Goal: Check status: Check status

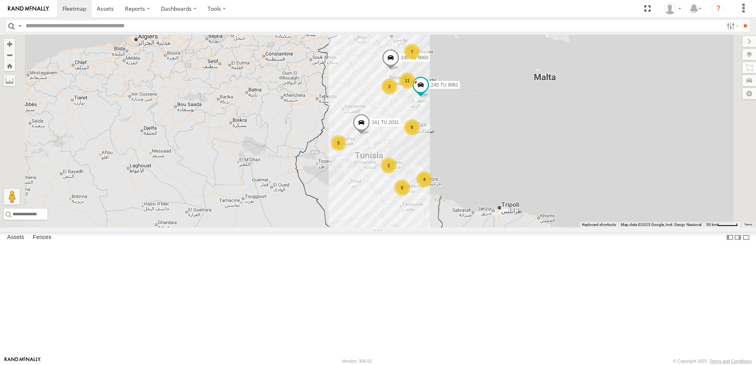
drag, startPoint x: 447, startPoint y: 277, endPoint x: 419, endPoint y: 246, distance: 41.4
click at [419, 228] on div "245 TU 9061 241 TU 2031 245 TU 9060 7 6 11 4 5 6 2 2" at bounding box center [378, 131] width 756 height 193
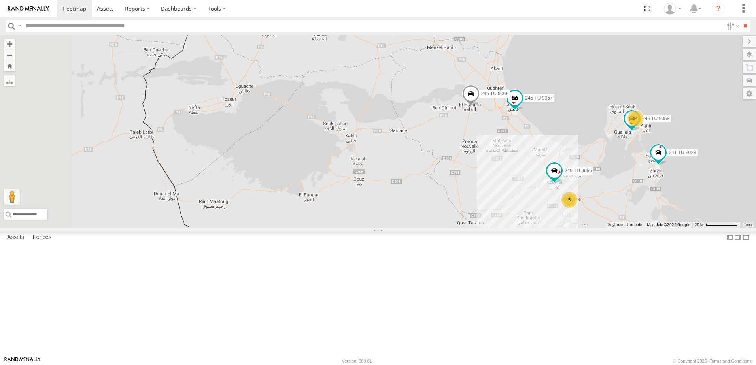
drag, startPoint x: 323, startPoint y: 140, endPoint x: 360, endPoint y: 236, distance: 102.8
click at [360, 228] on div "245 TU 9061 241 TU 2031 245 TU 9060 5 241 TU 2029 245 TU 9057 2 245 TU 9058 245…" at bounding box center [378, 131] width 756 height 193
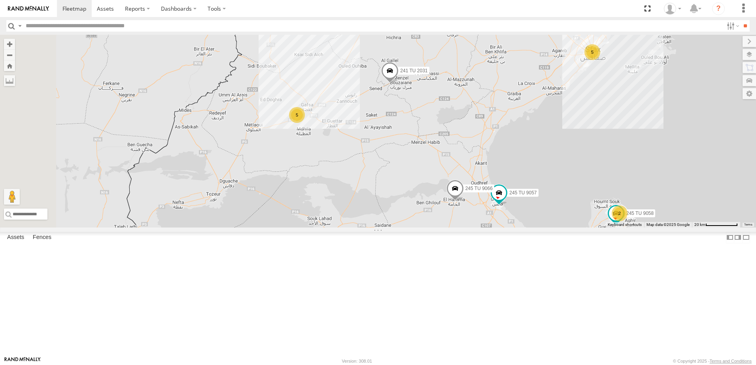
drag, startPoint x: 378, startPoint y: 158, endPoint x: 356, endPoint y: 266, distance: 110.1
click at [356, 228] on div "245 TU 9061 241 TU 2031 245 TU 9060 5 241 TU 2029 245 TU 9057 2 245 TU 9058 245…" at bounding box center [378, 131] width 756 height 193
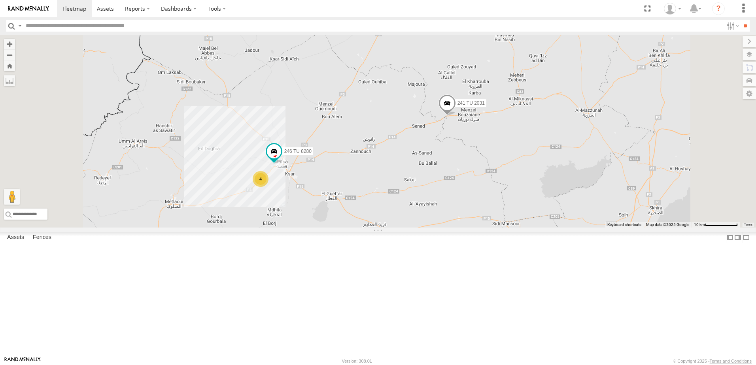
drag, startPoint x: 404, startPoint y: 230, endPoint x: 404, endPoint y: 180, distance: 49.8
click at [404, 180] on div "245 TU 9061 241 TU 2031 245 TU 9060 241 TU 2029 245 TU 9057 245 TU 9058 245 TU …" at bounding box center [378, 131] width 756 height 193
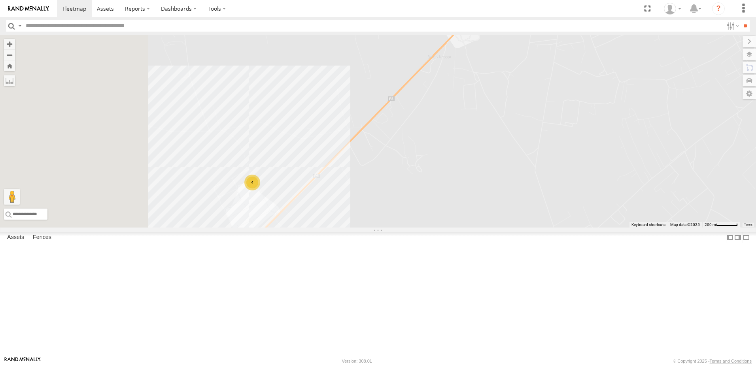
drag, startPoint x: 333, startPoint y: 243, endPoint x: 442, endPoint y: 204, distance: 115.9
click at [442, 204] on div "245 TU 9061 241 TU 2031 245 TU 9060 241 TU 2029 245 TU 9057 245 TU 9058 245 TU …" at bounding box center [378, 131] width 756 height 193
click at [346, 228] on div "245 TU 9061 241 TU 2031 245 TU 9060 241 TU 2029 245 TU 9057 245 TU 9058 245 TU …" at bounding box center [378, 131] width 756 height 193
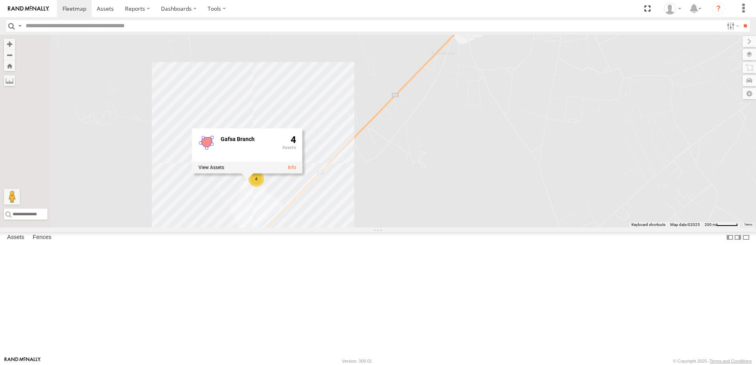
click at [452, 228] on div "245 TU 9061 241 TU 2031 245 TU 9060 241 TU 2029 245 TU 9057 245 TU 9058 245 TU …" at bounding box center [378, 131] width 756 height 193
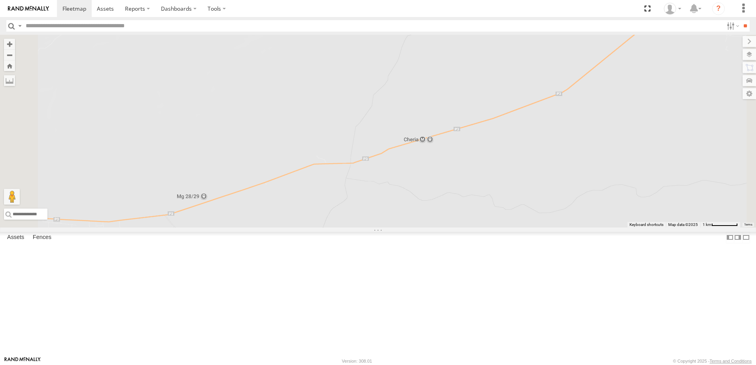
drag, startPoint x: 587, startPoint y: 138, endPoint x: 365, endPoint y: 232, distance: 241.5
click at [366, 228] on div "245 TU 9061 241 TU 2031 245 TU 9060 241 TU 2029 245 TU 9057 245 TU 9058 245 TU …" at bounding box center [378, 131] width 756 height 193
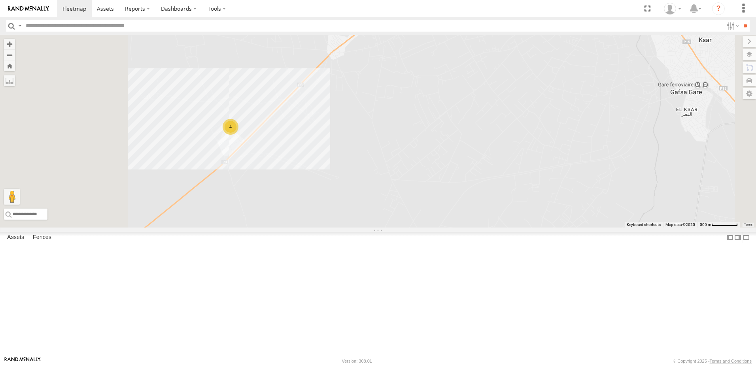
drag, startPoint x: 321, startPoint y: 187, endPoint x: 481, endPoint y: 159, distance: 162.3
click at [481, 159] on div "245 TU 9061 241 TU 2031 245 TU 9060 241 TU 2029 245 TU 9057 245 TU 9058 245 TU …" at bounding box center [378, 131] width 756 height 193
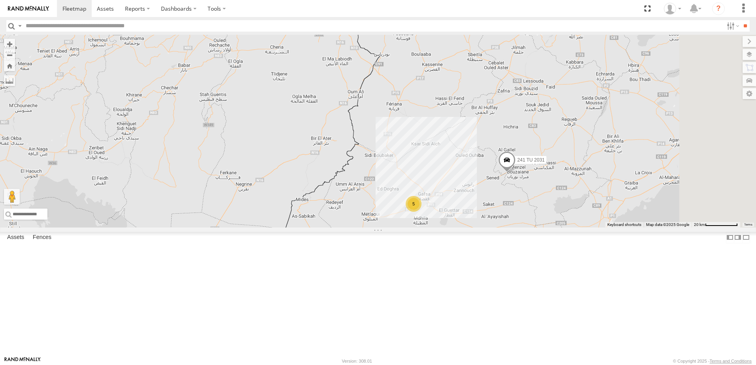
drag, startPoint x: 607, startPoint y: 166, endPoint x: 479, endPoint y: 277, distance: 169.0
click at [491, 228] on div "245 TU 9061 241 TU 2031 245 TU 9060 241 TU 2029 245 TU 9057 245 TU 9058 245 TU …" at bounding box center [378, 131] width 756 height 193
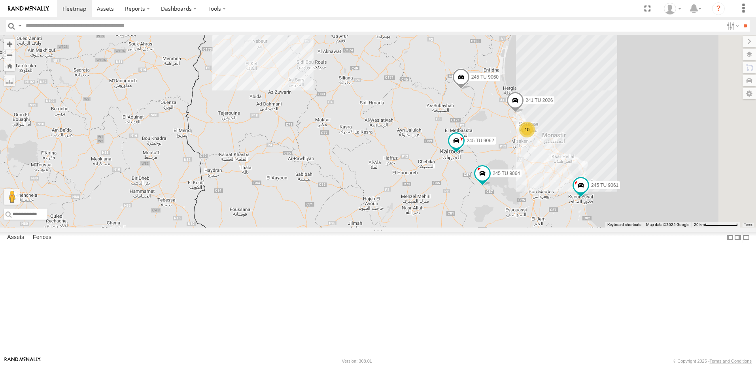
drag, startPoint x: 542, startPoint y: 153, endPoint x: 498, endPoint y: 298, distance: 151.3
click at [498, 228] on div "245 TU 9061 241 TU 2031 245 TU 9060 241 TU 2029 245 TU 9057 245 TU 9058 245 TU …" at bounding box center [378, 131] width 756 height 193
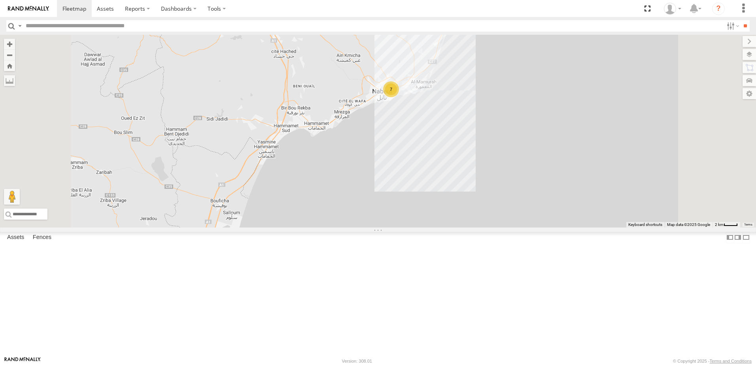
click at [480, 219] on div "245 TU 9061 241 TU 2031 245 TU 9060 241 TU 2029 245 TU 9057 245 TU 9058 245 TU …" at bounding box center [378, 131] width 756 height 193
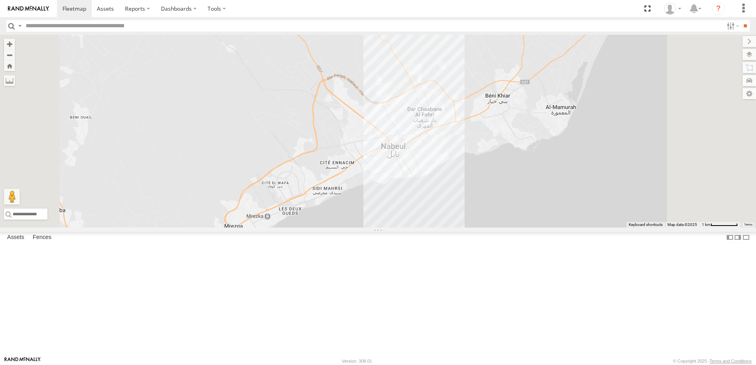
drag, startPoint x: 476, startPoint y: 126, endPoint x: 486, endPoint y: 378, distance: 252.8
click at [486, 365] on html at bounding box center [378, 182] width 756 height 365
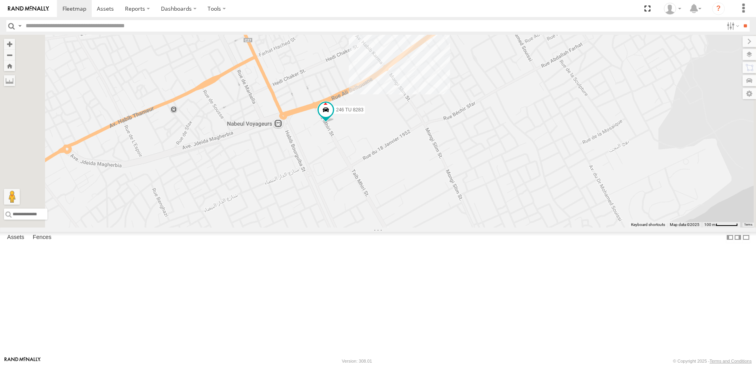
drag, startPoint x: 486, startPoint y: 177, endPoint x: 499, endPoint y: 330, distance: 154.3
click at [499, 228] on div "245 TU 9061 241 TU 2031 245 TU 9060 241 TU 2029 245 TU 9057 245 TU 9058 245 TU …" at bounding box center [378, 131] width 756 height 193
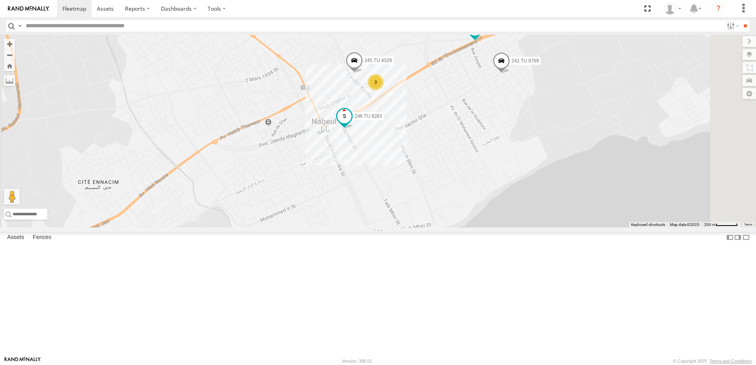
click at [351, 123] on span at bounding box center [344, 116] width 14 height 14
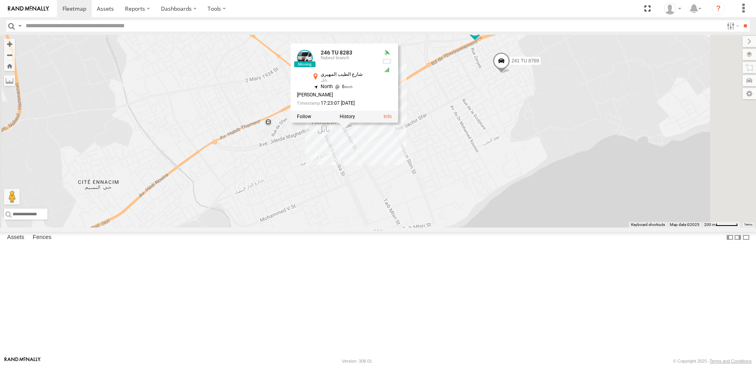
click at [438, 207] on div "245 TU 9061 241 TU 2031 245 TU 9060 241 TU 2029 245 TU 9057 245 TU 9058 245 TU …" at bounding box center [378, 131] width 756 height 193
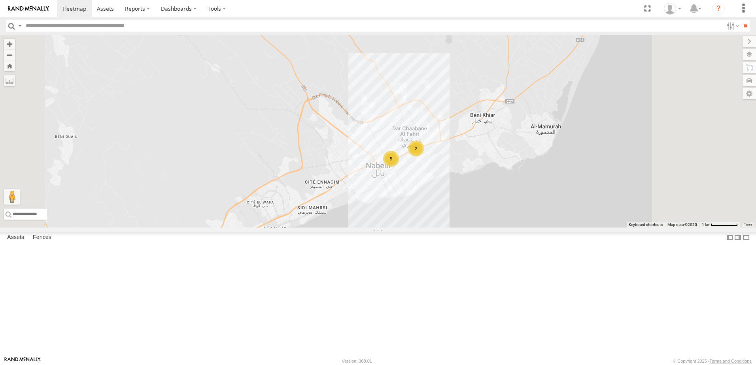
drag, startPoint x: 435, startPoint y: 100, endPoint x: 420, endPoint y: 298, distance: 199.0
click at [420, 228] on div "245 TU 9061 241 TU 2031 245 TU 9060 241 TU 2029 245 TU 9057 245 TU 9058 245 TU …" at bounding box center [378, 131] width 756 height 193
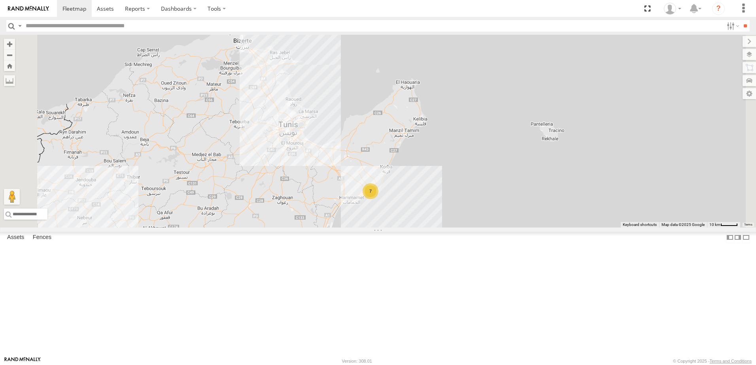
drag, startPoint x: 424, startPoint y: 217, endPoint x: 428, endPoint y: 228, distance: 12.1
click at [428, 228] on div "245 TU 9061 241 TU 2031 245 TU 9060 241 TU 2029 245 TU 9057 245 TU 9058 245 TU …" at bounding box center [378, 131] width 756 height 193
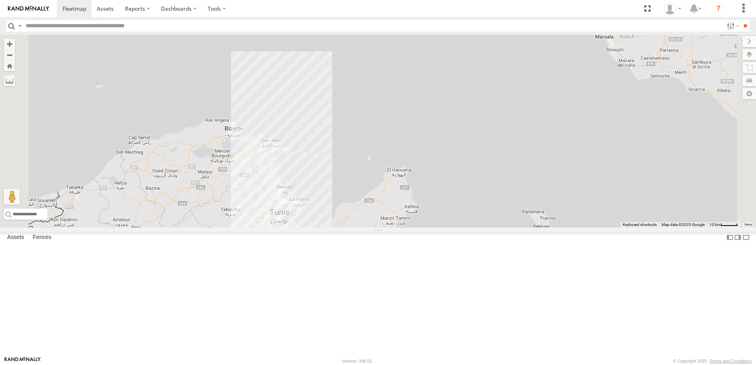
drag, startPoint x: 304, startPoint y: 194, endPoint x: 345, endPoint y: 255, distance: 74.1
click at [345, 228] on div "245 TU 9061 241 TU 2031 245 TU 9060 241 TU 2029 245 TU 9057 245 TU 9058 245 TU …" at bounding box center [378, 131] width 756 height 193
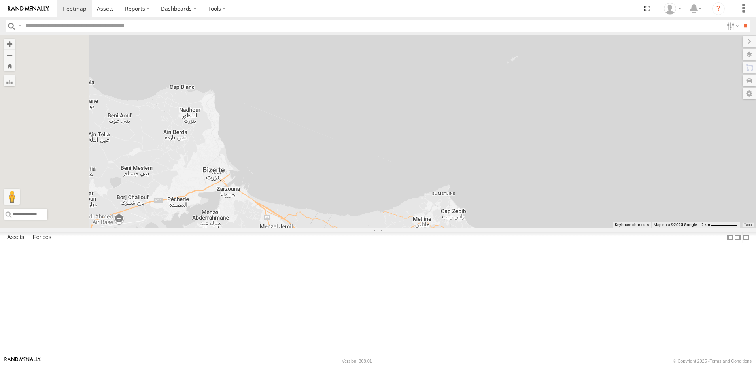
drag, startPoint x: 302, startPoint y: 226, endPoint x: 378, endPoint y: 221, distance: 76.5
click at [378, 221] on div "245 TU 9061 241 TU 2031 245 TU 9060 241 TU 2029 245 TU 9057 245 TU 9058 245 TU …" at bounding box center [378, 131] width 756 height 193
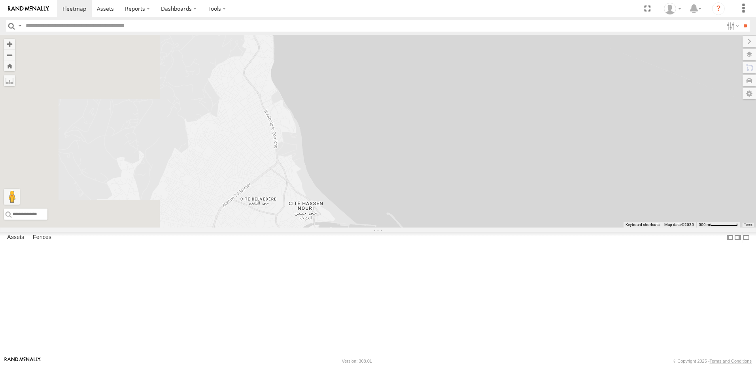
drag, startPoint x: 279, startPoint y: 229, endPoint x: 472, endPoint y: 249, distance: 194.3
click at [472, 228] on div "245 TU 9061 241 TU 2031 245 TU 9060 241 TU 2029 245 TU 9057 245 TU 9058 245 TU …" at bounding box center [378, 131] width 756 height 193
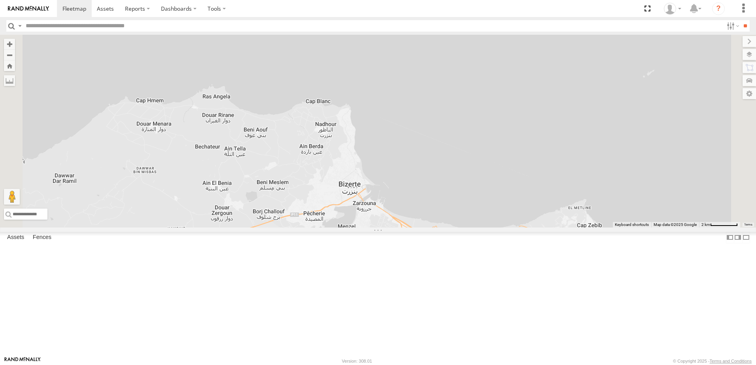
drag, startPoint x: 464, startPoint y: 291, endPoint x: 472, endPoint y: 266, distance: 26.6
click at [472, 228] on div "245 TU 9061 241 TU 2031 245 TU 9060 241 TU 2029 245 TU 9057 245 TU 9058 245 TU …" at bounding box center [378, 131] width 756 height 193
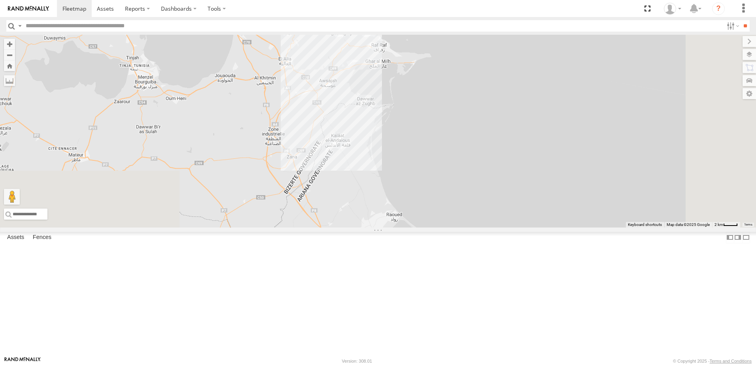
drag, startPoint x: 434, startPoint y: 225, endPoint x: 280, endPoint y: 51, distance: 232.4
click at [280, 51] on div at bounding box center [378, 131] width 756 height 193
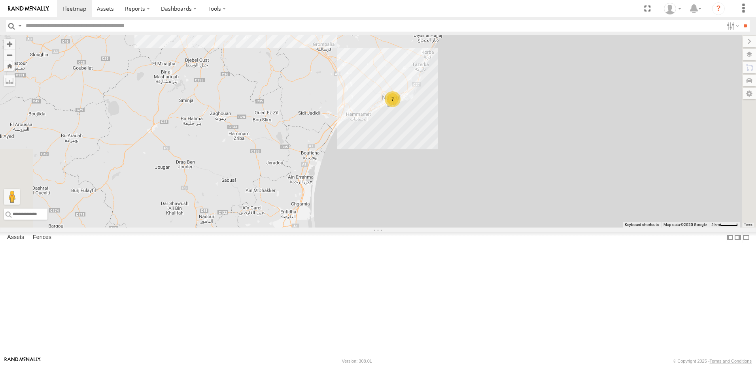
drag, startPoint x: 401, startPoint y: 212, endPoint x: 323, endPoint y: 40, distance: 189.5
click at [323, 40] on div "7" at bounding box center [378, 131] width 756 height 193
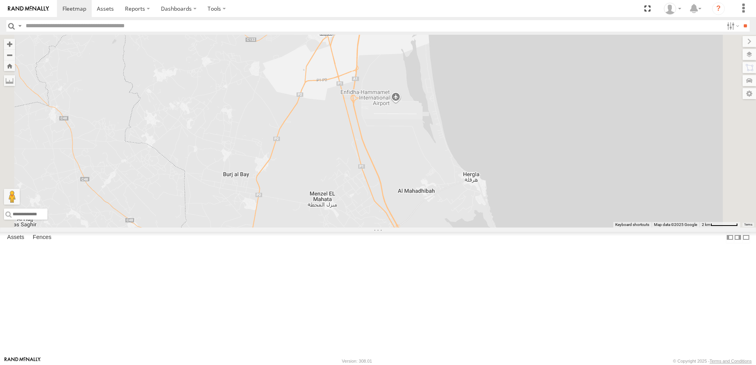
drag, startPoint x: 362, startPoint y: 266, endPoint x: 335, endPoint y: 73, distance: 195.1
click at [335, 73] on div "245 TU 9060 245 TU 9061 245 TU 9062 245 TU 9064 241 TU 2026 231 TU 3158" at bounding box center [378, 131] width 756 height 193
click at [195, 243] on span at bounding box center [188, 235] width 14 height 14
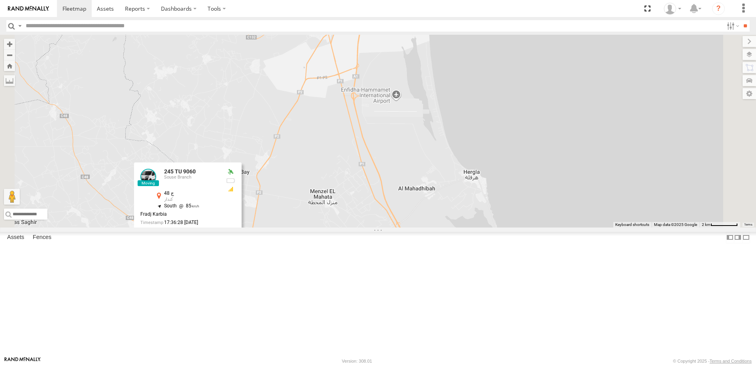
click at [319, 157] on div "245 TU 9060 245 TU 9061 245 TU 9062 245 TU 9064 241 TU 2026 231 TU 3158 245 TU …" at bounding box center [378, 131] width 756 height 193
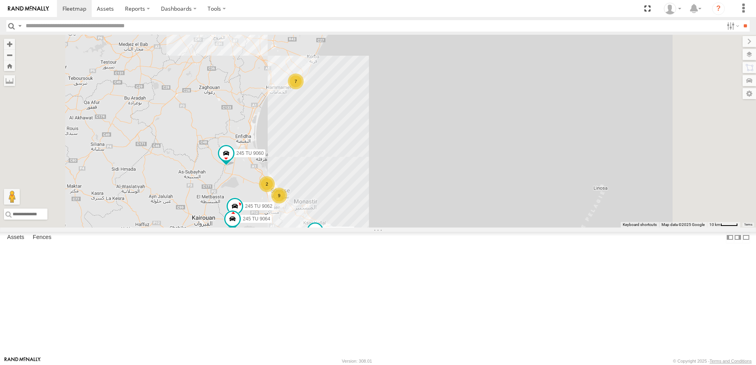
drag, startPoint x: 296, startPoint y: 296, endPoint x: 286, endPoint y: 254, distance: 43.0
click at [286, 228] on div "245 TU 9060 245 TU 9061 245 TU 9062 245 TU 9064 7 9 2" at bounding box center [378, 131] width 756 height 193
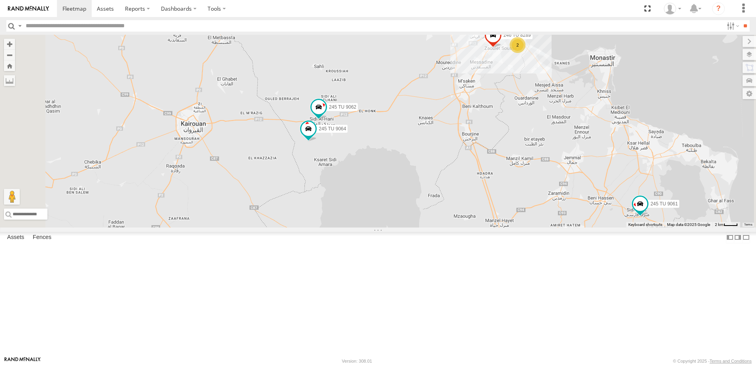
drag, startPoint x: 398, startPoint y: 248, endPoint x: 372, endPoint y: 283, distance: 44.0
click at [372, 228] on div "245 TU 9060 245 TU 9061 245 TU 9062 245 TU 9064 241 TU 2026 231 TU 3158 3 234 T…" at bounding box center [378, 131] width 756 height 193
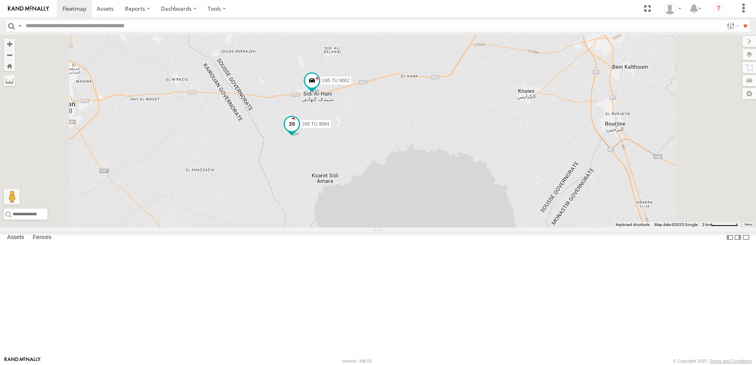
click at [299, 131] on span at bounding box center [292, 124] width 14 height 14
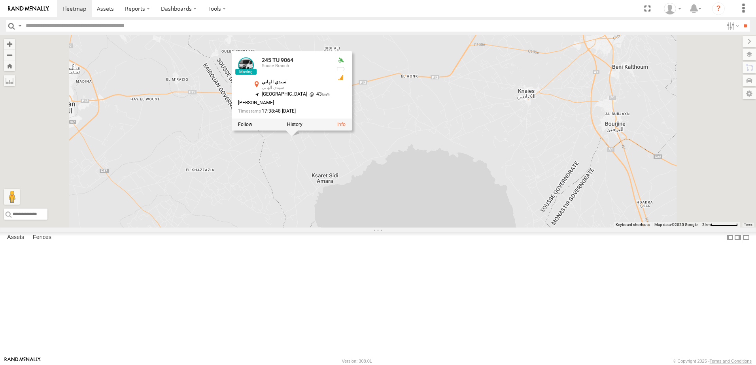
click at [374, 228] on div "245 TU 9060 245 TU 9061 245 TU 9062 245 TU 9064 241 TU 2026 231 TU 3158 234 TU …" at bounding box center [378, 131] width 756 height 193
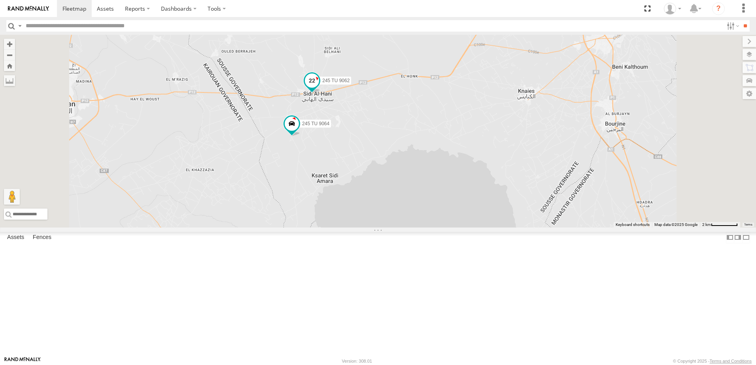
click at [319, 88] on span at bounding box center [312, 81] width 14 height 14
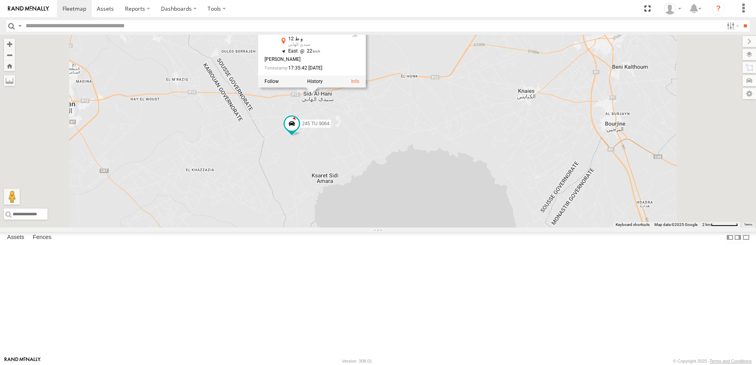
click at [343, 176] on div "245 TU 9060 245 TU 9061 245 TU 9062 245 TU 9064 241 TU 2026 231 TU 3158 234 TU …" at bounding box center [378, 131] width 756 height 193
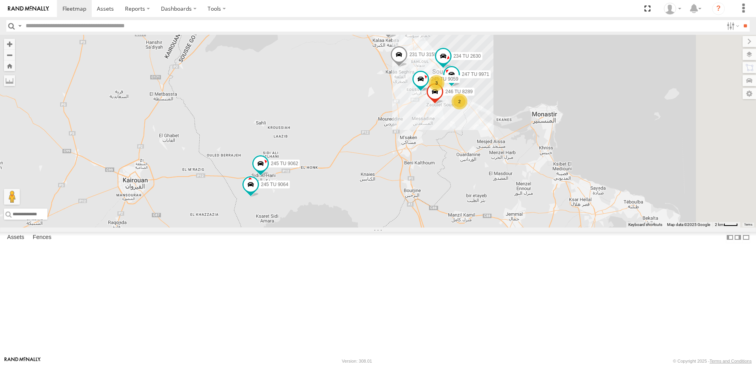
drag, startPoint x: 559, startPoint y: 211, endPoint x: 469, endPoint y: 307, distance: 131.7
click at [469, 228] on div "245 TU 9060 245 TU 9061 245 TU 9062 245 TU 9064 241 TU 2026 231 TU 3158 234 TU …" at bounding box center [378, 131] width 756 height 193
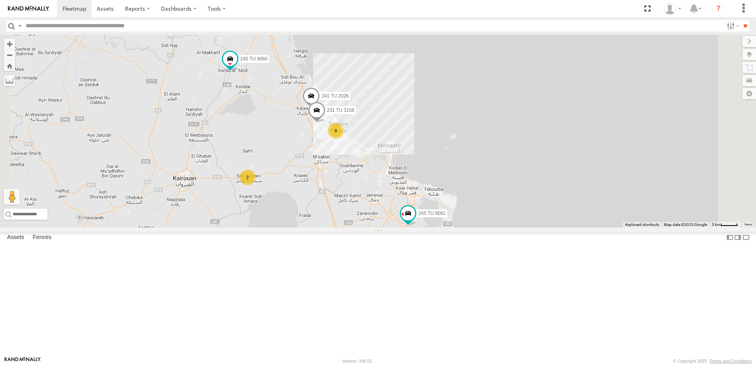
drag, startPoint x: 491, startPoint y: 296, endPoint x: 433, endPoint y: 246, distance: 76.5
click at [433, 228] on div "245 TU 9060 245 TU 9061 241 TU 2026 231 TU 3158 9 2" at bounding box center [378, 131] width 756 height 193
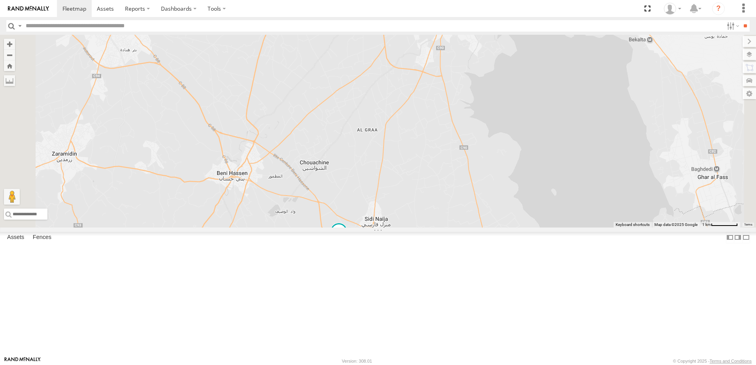
click at [346, 239] on span at bounding box center [339, 232] width 14 height 14
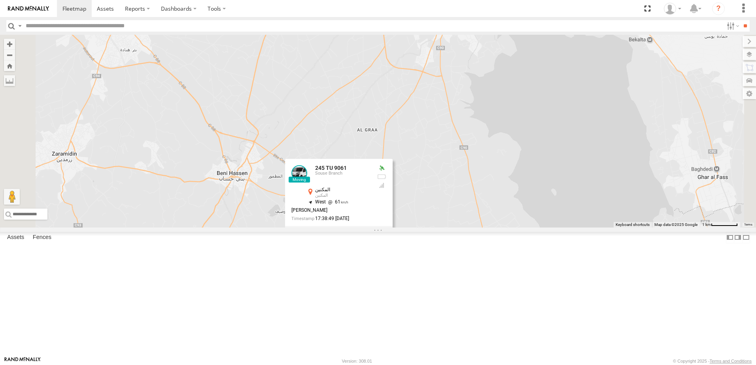
click at [273, 228] on div "245 TU 9060 245 TU 9061 241 TU 2026 231 TU 3158 234 TU 2630 247 TU 9971 246 TU …" at bounding box center [378, 131] width 756 height 193
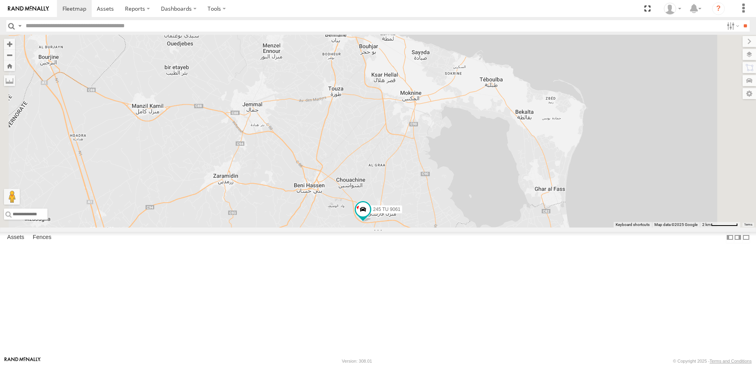
drag, startPoint x: 666, startPoint y: 186, endPoint x: 621, endPoint y: 231, distance: 63.7
click at [621, 228] on div "245 TU 9060 245 TU 9061 241 TU 2026 231 TU 3158 234 TU 2630 247 TU 9971 246 TU …" at bounding box center [378, 131] width 756 height 193
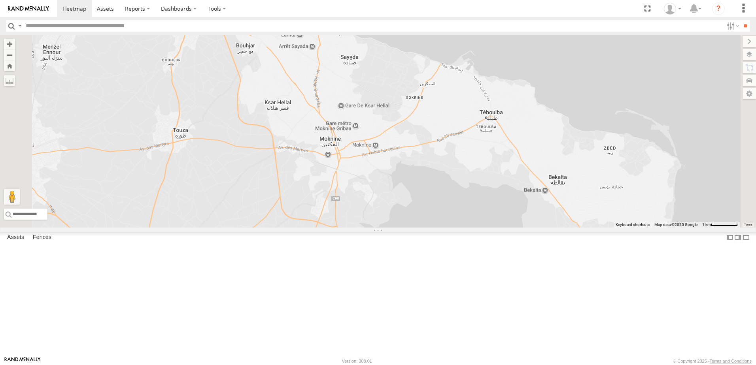
drag, startPoint x: 531, startPoint y: 142, endPoint x: 518, endPoint y: 189, distance: 48.2
click at [518, 189] on div "245 TU 9060 245 TU 9061 241 TU 2026 231 TU 3158 234 TU 2630 247 TU 9971 246 TU …" at bounding box center [378, 131] width 756 height 193
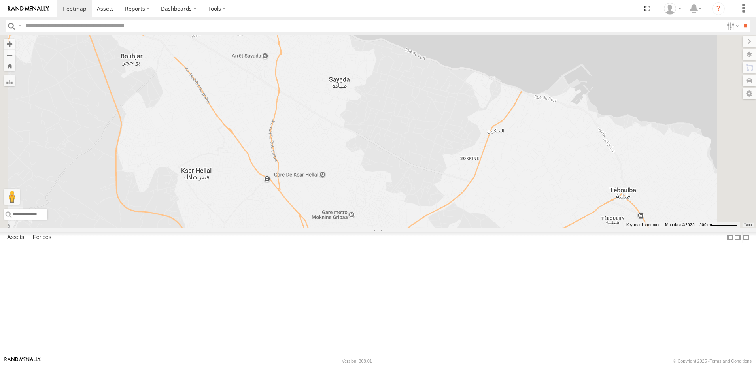
drag, startPoint x: 347, startPoint y: 119, endPoint x: 347, endPoint y: 200, distance: 81.0
click at [347, 200] on div "245 TU 9060 245 TU 9061 241 TU 2026 231 TU 3158 234 TU 2630 247 TU 9971 246 TU …" at bounding box center [378, 131] width 756 height 193
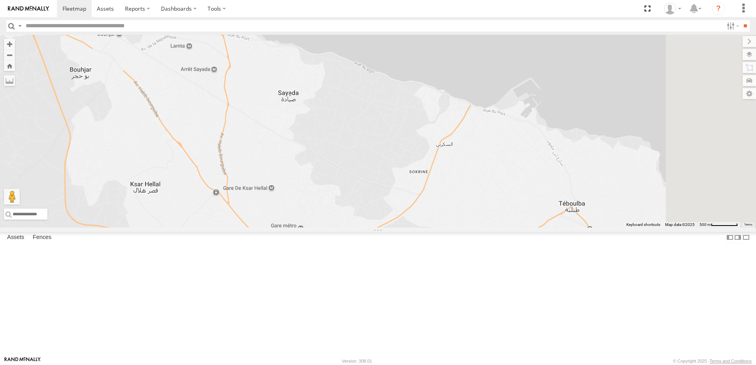
drag, startPoint x: 466, startPoint y: 258, endPoint x: 414, endPoint y: 217, distance: 66.1
click at [414, 217] on div "245 TU 9060 245 TU 9061 241 TU 2026 231 TU 3158 234 TU 2630 247 TU 9971 246 TU …" at bounding box center [378, 131] width 756 height 193
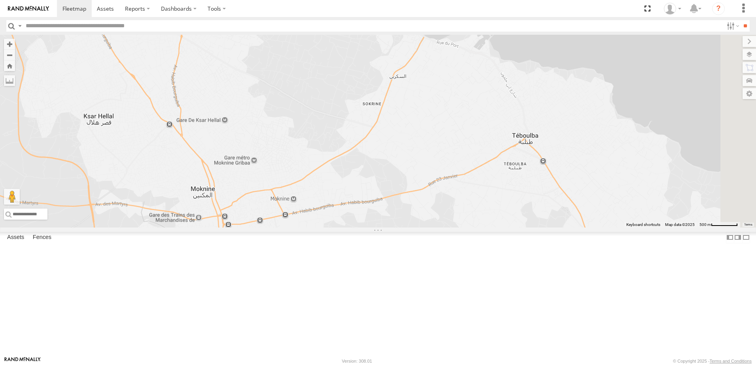
drag, startPoint x: 519, startPoint y: 288, endPoint x: 471, endPoint y: 220, distance: 83.1
click at [471, 220] on div "245 TU 9060 245 TU 9061 241 TU 2026 231 TU 3158 234 TU 2630 247 TU 9971 246 TU …" at bounding box center [378, 131] width 756 height 193
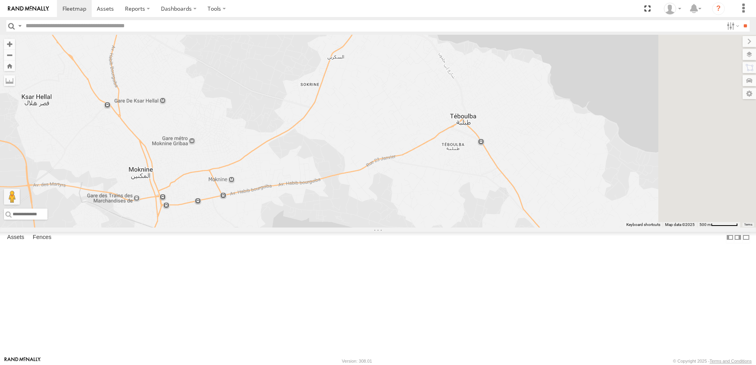
drag, startPoint x: 619, startPoint y: 238, endPoint x: 539, endPoint y: 217, distance: 82.9
click at [539, 217] on div "245 TU 9060 245 TU 9061 241 TU 2026 231 TU 3158 234 TU 2630 247 TU 9971 246 TU …" at bounding box center [378, 131] width 756 height 193
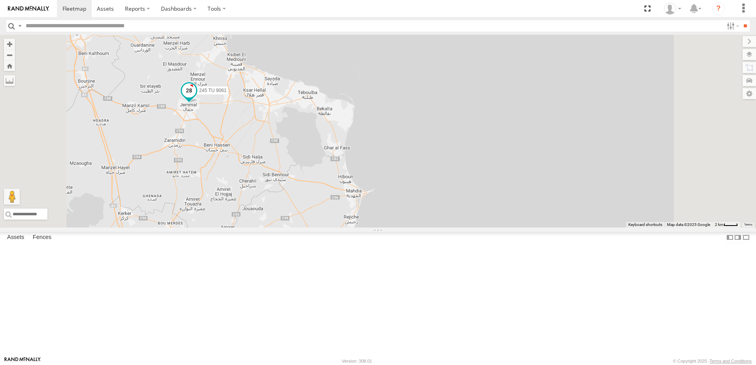
click at [196, 98] on span at bounding box center [189, 90] width 14 height 14
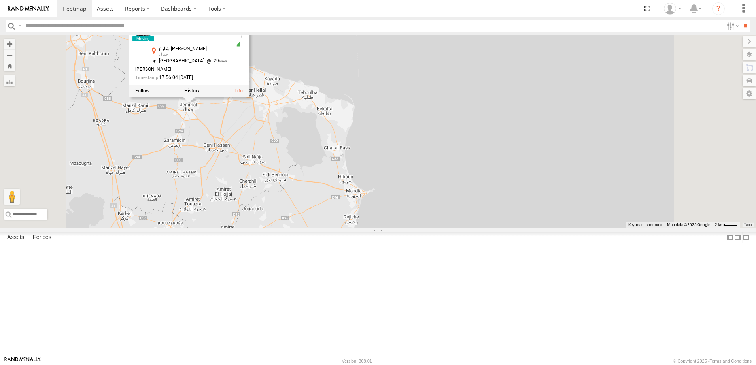
click at [296, 200] on div "245 TU 9061 4 4 246 TU 8289 245 TU 9061 Souse Branch شارع الحبيب بورقيبة جمال 3…" at bounding box center [378, 131] width 756 height 193
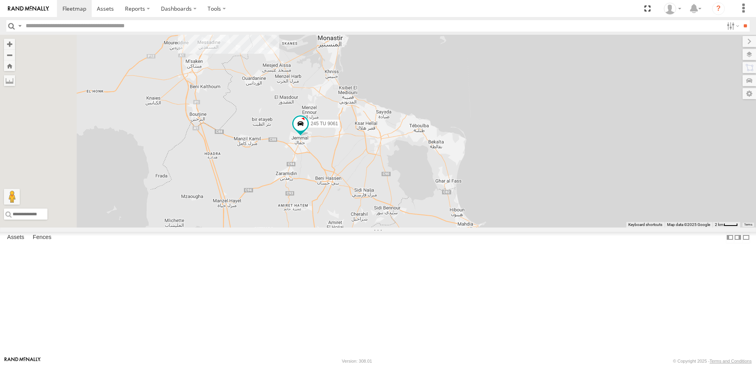
drag, startPoint x: 277, startPoint y: 125, endPoint x: 394, endPoint y: 160, distance: 122.1
click at [394, 160] on div "245 TU 9061 4 4 246 TU 8289" at bounding box center [378, 131] width 756 height 193
click at [139, 65] on span at bounding box center [132, 58] width 14 height 14
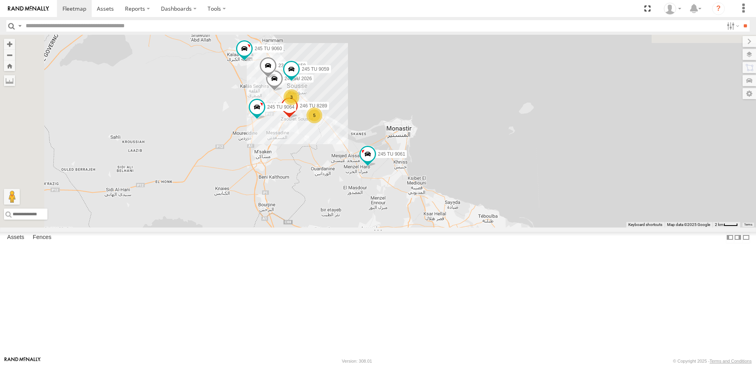
drag, startPoint x: 325, startPoint y: 143, endPoint x: 393, endPoint y: 238, distance: 116.9
click at [393, 228] on div "241 TU 2026 245 TU 9061 245 TU 9060 231 TU 3158 246 TU 8289 245 TU 9064 245 TU …" at bounding box center [378, 131] width 756 height 193
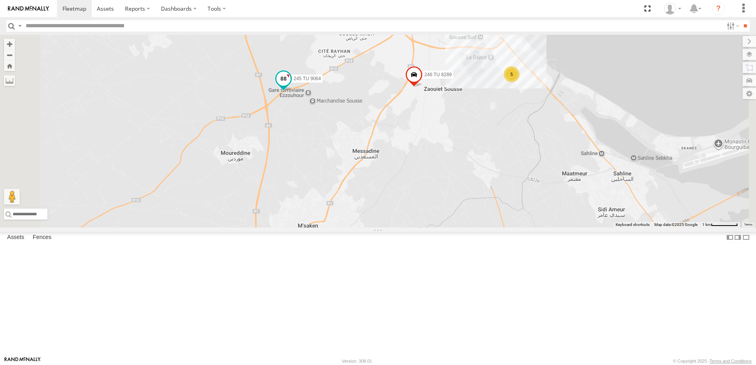
click at [291, 86] on span at bounding box center [283, 79] width 14 height 14
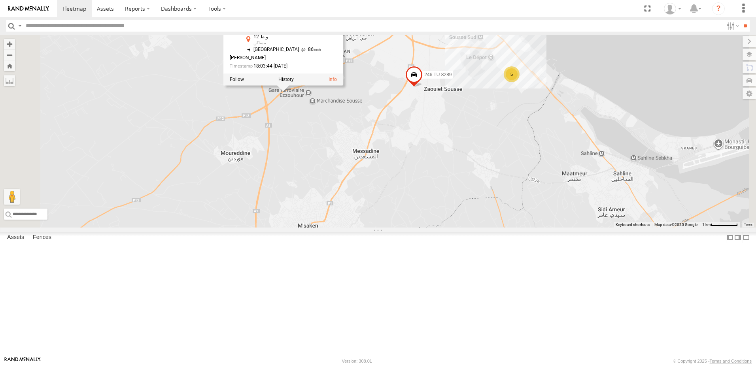
click at [380, 185] on div "241 TU 2026 245 TU 9061 245 TU 9060 231 TU 3158 246 TU 8289 245 TU 9064 245 TU …" at bounding box center [378, 131] width 756 height 193
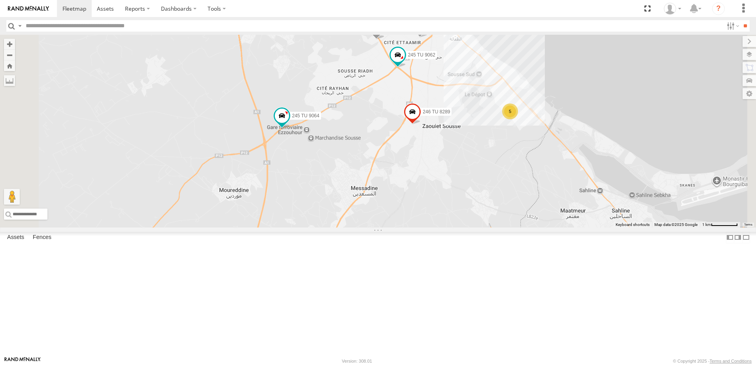
drag, startPoint x: 445, startPoint y: 162, endPoint x: 440, endPoint y: 222, distance: 59.9
click at [438, 228] on div "241 TU 2026 245 TU 9061 245 TU 9060 231 TU 3158 246 TU 8289 245 TU 9064 245 TU …" at bounding box center [378, 131] width 756 height 193
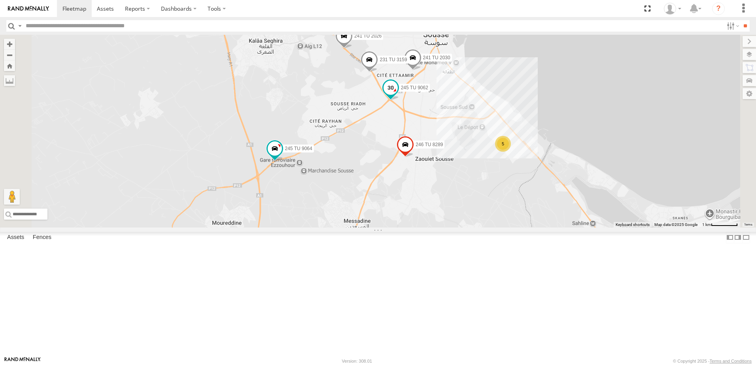
click at [399, 100] on span at bounding box center [390, 89] width 17 height 21
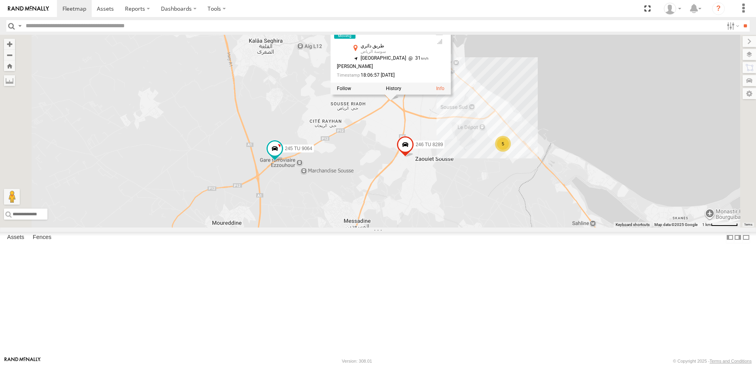
click at [472, 196] on div "241 TU 2026 245 TU 9061 245 TU 9060 231 TU 3158 246 TU 8289 245 TU 9064 245 TU …" at bounding box center [378, 131] width 756 height 193
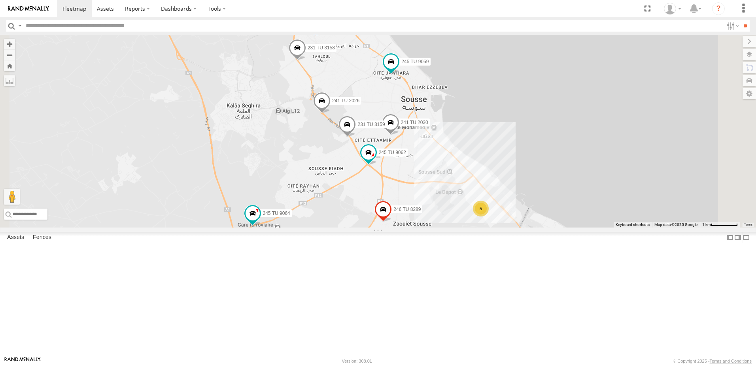
drag, startPoint x: 408, startPoint y: 213, endPoint x: 385, endPoint y: 233, distance: 30.8
click at [385, 228] on div "241 TU 2026 245 TU 9061 245 TU 9060 231 TU 3158 246 TU 8289 245 TU 9064 245 TU …" at bounding box center [378, 131] width 756 height 193
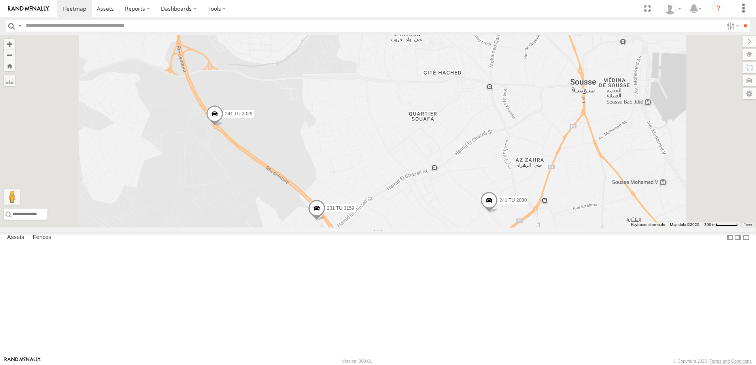
click at [223, 127] on span at bounding box center [214, 116] width 17 height 21
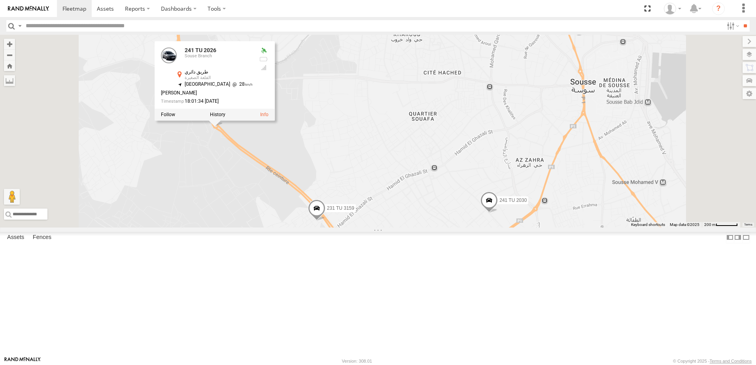
click at [308, 219] on div "241 TU 2026 245 TU 9061 245 TU 9060 231 TU 3158 246 TU 8289 245 TU 9064 245 TU …" at bounding box center [378, 131] width 756 height 193
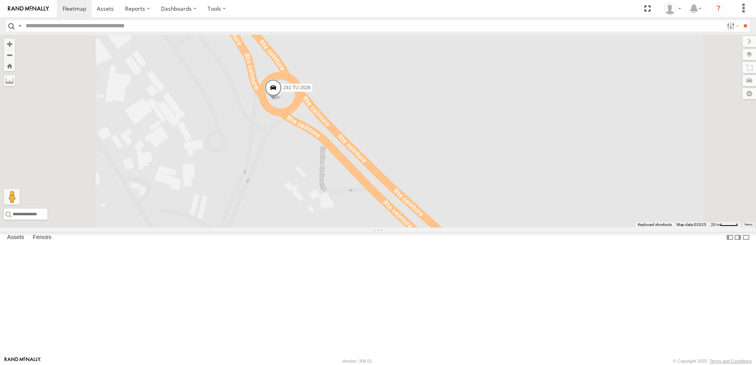
drag, startPoint x: 330, startPoint y: 130, endPoint x: 342, endPoint y: 234, distance: 104.7
click at [342, 228] on div "241 TU 2026 245 TU 9061 245 TU 9060 231 TU 3158 246 TU 8289 245 TU 9064 245 TU …" at bounding box center [378, 131] width 756 height 193
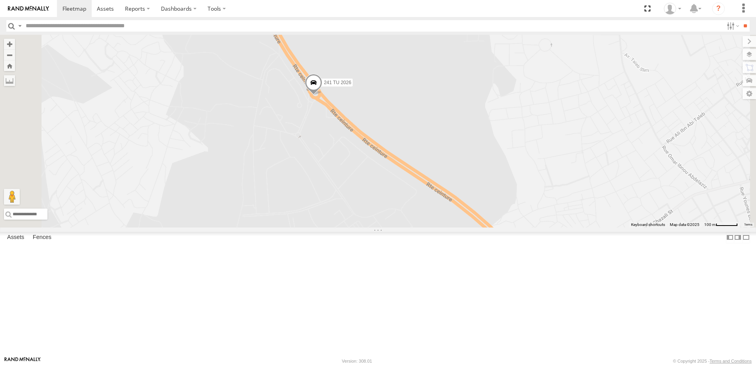
click at [322, 95] on span at bounding box center [313, 84] width 17 height 21
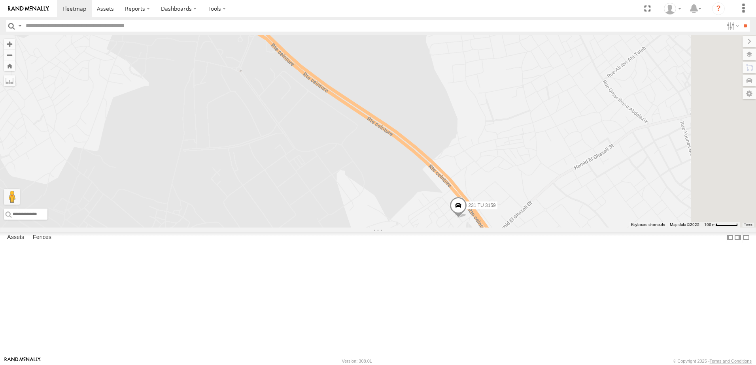
drag, startPoint x: 419, startPoint y: 240, endPoint x: 313, endPoint y: 127, distance: 154.4
click at [313, 127] on div "241 TU 2026 245 TU 9061 245 TU 9060 231 TU 3158 246 TU 8289 245 TU 9064 245 TU …" at bounding box center [378, 131] width 756 height 193
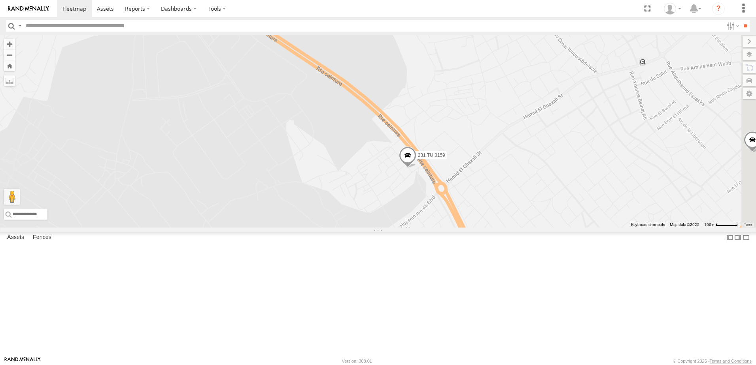
click at [416, 168] on span at bounding box center [407, 157] width 17 height 21
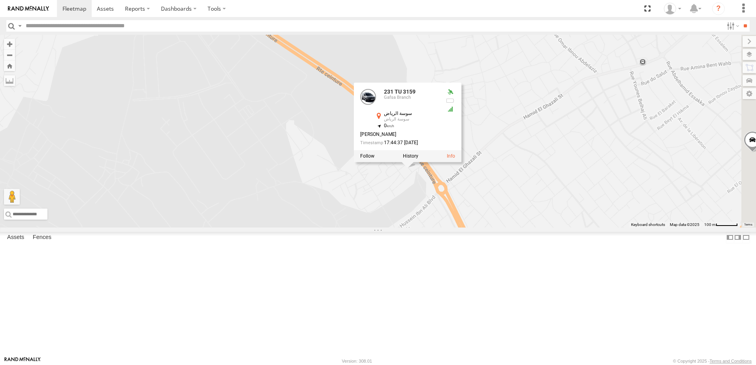
click at [366, 228] on div "241 TU 2026 245 TU 9061 245 TU 9060 231 TU 3158 246 TU 8289 245 TU 9064 245 TU …" at bounding box center [378, 131] width 756 height 193
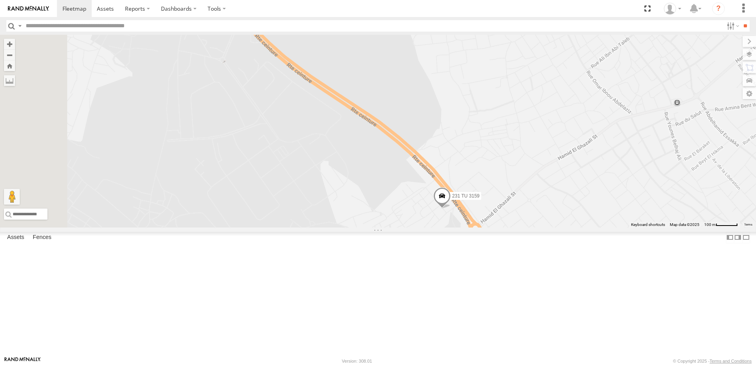
drag, startPoint x: 219, startPoint y: 92, endPoint x: 403, endPoint y: 194, distance: 210.2
click at [403, 194] on div "241 TU 2026 245 TU 9061 245 TU 9060 231 TU 3158 246 TU 8289 245 TU 9064 245 TU …" at bounding box center [378, 131] width 756 height 193
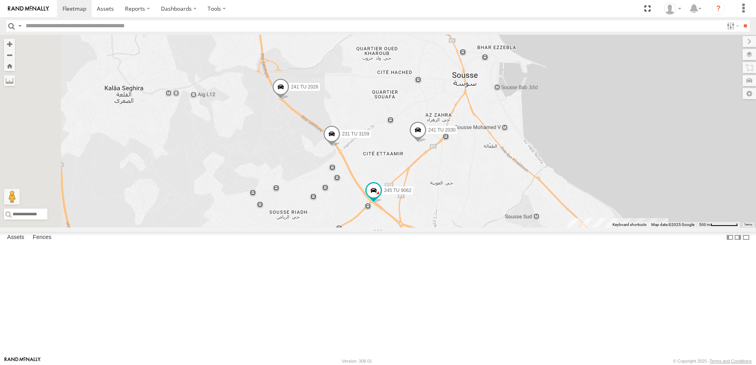
drag, startPoint x: 347, startPoint y: 155, endPoint x: 361, endPoint y: 186, distance: 33.4
click at [360, 186] on div "241 TU 2026 245 TU 9061 245 TU 9060 231 TU 3158 246 TU 8289 245 TU 9064 245 TU …" at bounding box center [378, 131] width 756 height 193
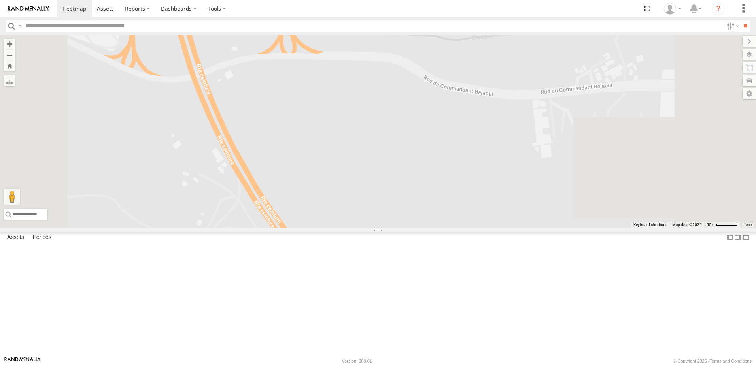
drag, startPoint x: 409, startPoint y: 234, endPoint x: 383, endPoint y: 183, distance: 57.8
click at [383, 183] on div "241 TU 2026 245 TU 9061 245 TU 9060 231 TU 3158 246 TU 8289 245 TU 9064 245 TU …" at bounding box center [378, 131] width 756 height 193
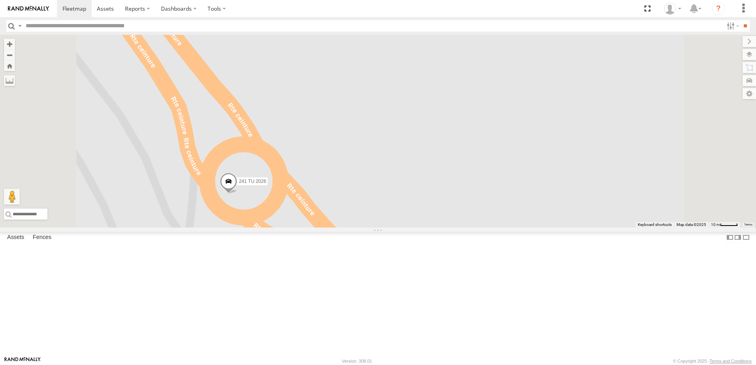
drag, startPoint x: 322, startPoint y: 299, endPoint x: 308, endPoint y: 83, distance: 215.9
click at [308, 87] on div "241 TU 2026 245 TU 9061 245 TU 9060 231 TU 3158 246 TU 8289 245 TU 9064 245 TU …" at bounding box center [378, 131] width 756 height 193
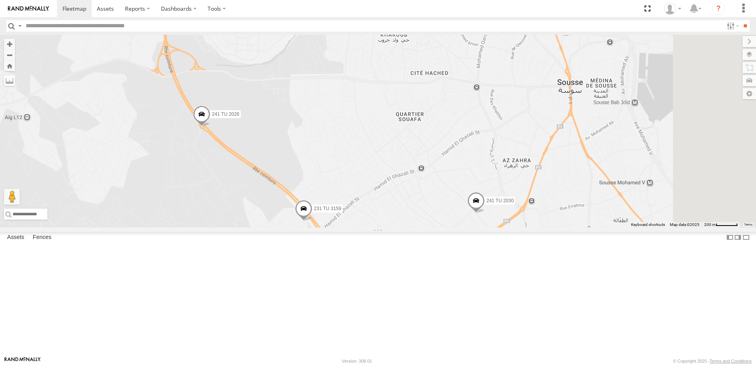
drag, startPoint x: 376, startPoint y: 270, endPoint x: 366, endPoint y: 255, distance: 18.2
click at [366, 228] on div "241 TU 2026 245 TU 9061 245 TU 9060 231 TU 3158 246 TU 8289 245 TU 9064 245 TU …" at bounding box center [378, 131] width 756 height 193
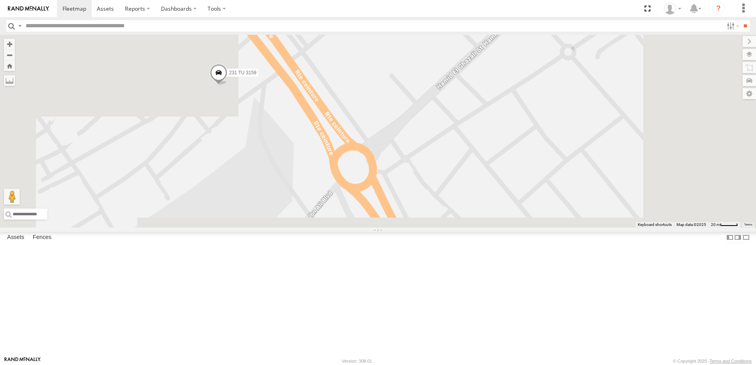
drag, startPoint x: 409, startPoint y: 296, endPoint x: 385, endPoint y: 251, distance: 50.6
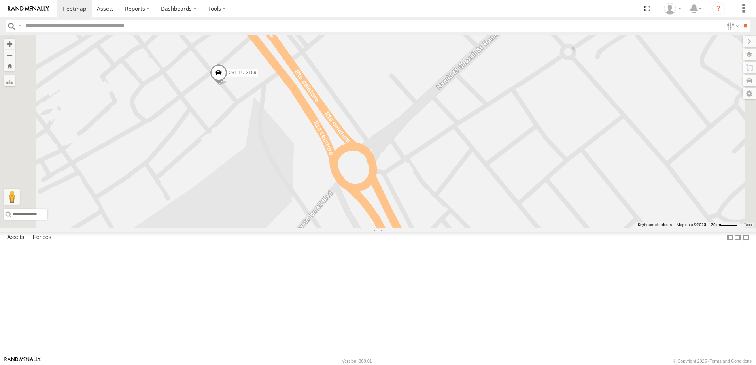
click at [385, 228] on div "241 TU 2026 245 TU 9061 245 TU 9060 231 TU 3158 246 TU 8289 245 TU 9064 245 TU …" at bounding box center [378, 131] width 756 height 193
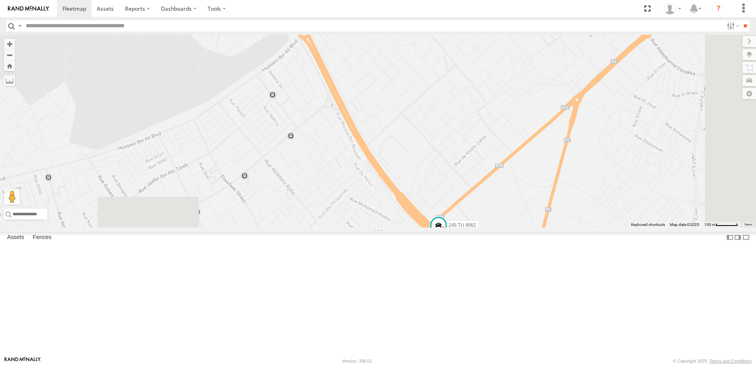
drag, startPoint x: 415, startPoint y: 295, endPoint x: 414, endPoint y: 142, distance: 153.0
click at [414, 142] on div "241 TU 2026 245 TU 9061 245 TU 9060 231 TU 3158 246 TU 8289 245 TU 9064 245 TU …" at bounding box center [378, 131] width 756 height 193
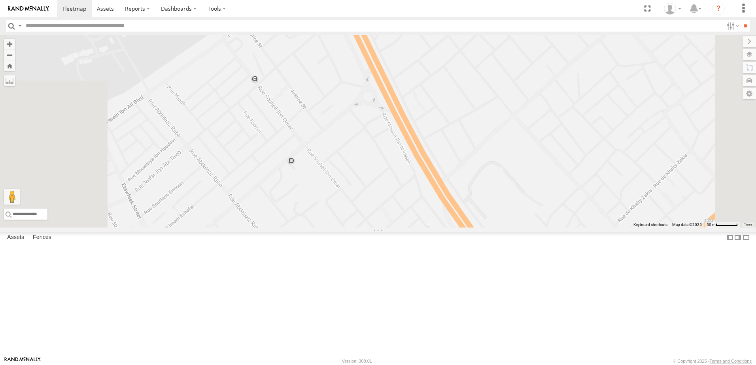
drag, startPoint x: 394, startPoint y: 286, endPoint x: 401, endPoint y: 302, distance: 17.5
click at [401, 228] on div "241 TU 2026 245 TU 9061 245 TU 9060 231 TU 3158 246 TU 8289 245 TU 9064 245 TU …" at bounding box center [378, 131] width 756 height 193
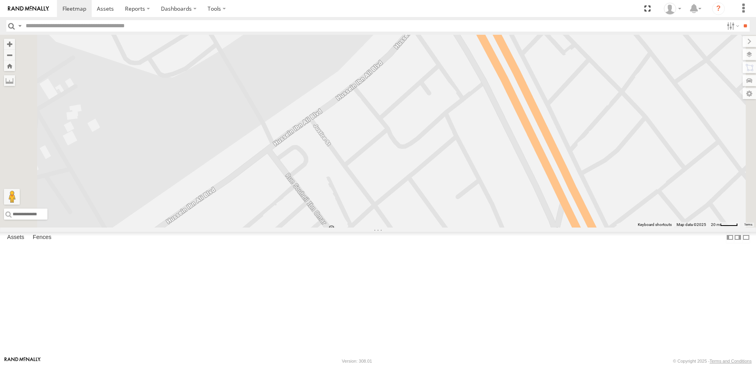
drag, startPoint x: 363, startPoint y: 186, endPoint x: 437, endPoint y: 344, distance: 174.3
click at [437, 228] on div "241 TU 2026 245 TU 9061 245 TU 9060 231 TU 3158 246 TU 8289 245 TU 9064 245 TU …" at bounding box center [378, 131] width 756 height 193
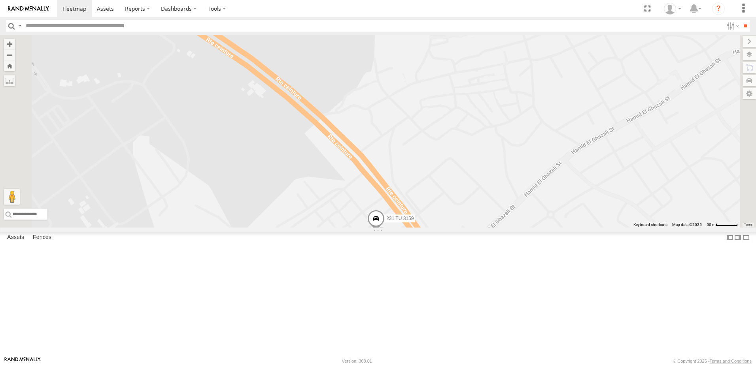
drag, startPoint x: 393, startPoint y: 164, endPoint x: 460, endPoint y: 383, distance: 228.7
click at [460, 365] on html at bounding box center [378, 182] width 756 height 365
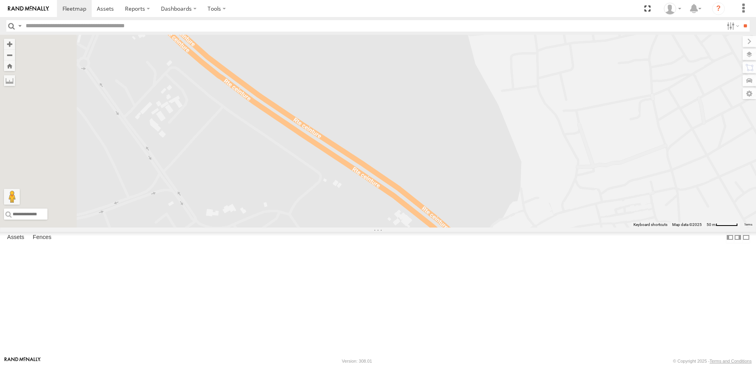
drag, startPoint x: 393, startPoint y: 275, endPoint x: 532, endPoint y: 357, distance: 161.1
click at [532, 357] on body at bounding box center [378, 182] width 756 height 365
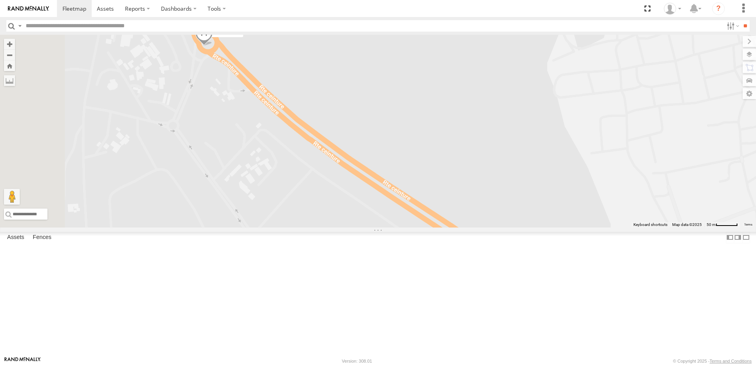
drag, startPoint x: 399, startPoint y: 243, endPoint x: 545, endPoint y: 339, distance: 175.0
click at [545, 228] on div "241 TU 2026 245 TU 9061 245 TU 9060 231 TU 3158 246 TU 8289 245 TU 9064 245 TU …" at bounding box center [378, 131] width 756 height 193
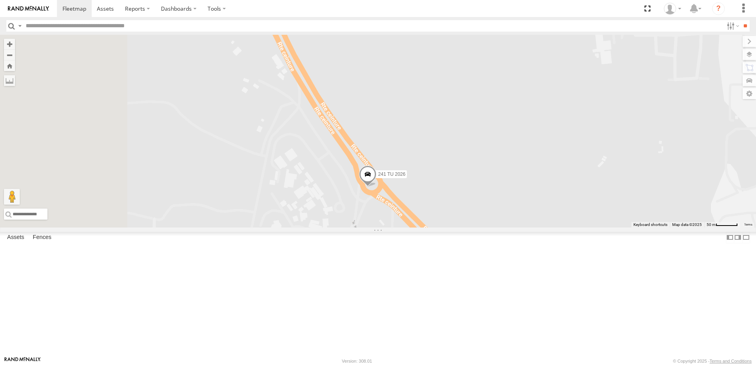
drag, startPoint x: 392, startPoint y: 233, endPoint x: 492, endPoint y: 348, distance: 152.2
click at [492, 228] on div "241 TU 2026 245 TU 9061 245 TU 9060 231 TU 3158 246 TU 8289 245 TU 9064 245 TU …" at bounding box center [378, 131] width 756 height 193
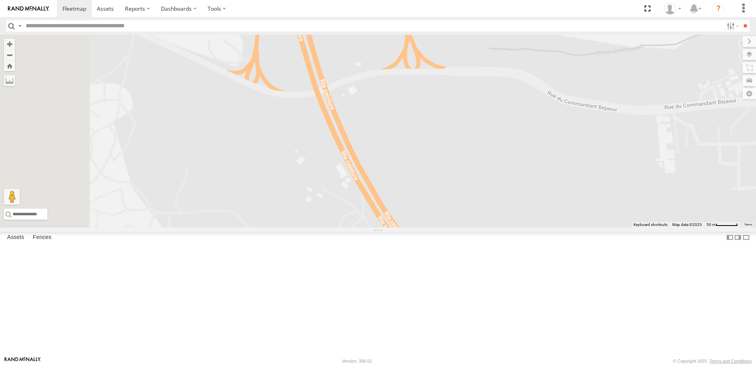
drag, startPoint x: 403, startPoint y: 228, endPoint x: 454, endPoint y: 327, distance: 111.2
click at [454, 228] on div "241 TU 2026 245 TU 9061 245 TU 9060 231 TU 3158 246 TU 8289 245 TU 9064 245 TU …" at bounding box center [378, 131] width 756 height 193
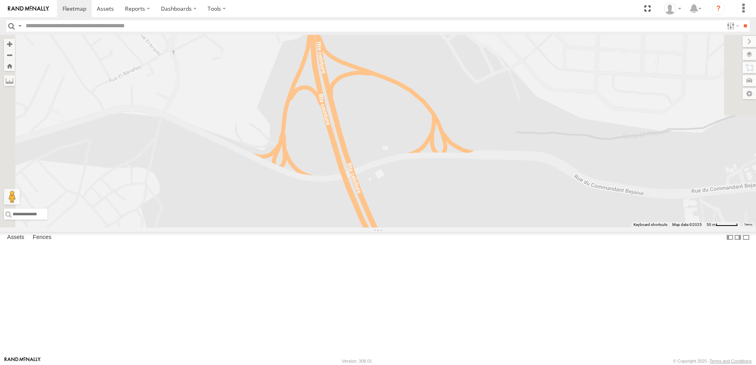
drag, startPoint x: 408, startPoint y: 236, endPoint x: 431, endPoint y: 315, distance: 82.8
click at [431, 228] on div "241 TU 2026 245 TU 9061 245 TU 9060 231 TU 3158 246 TU 8289 245 TU 9064 245 TU …" at bounding box center [378, 131] width 756 height 193
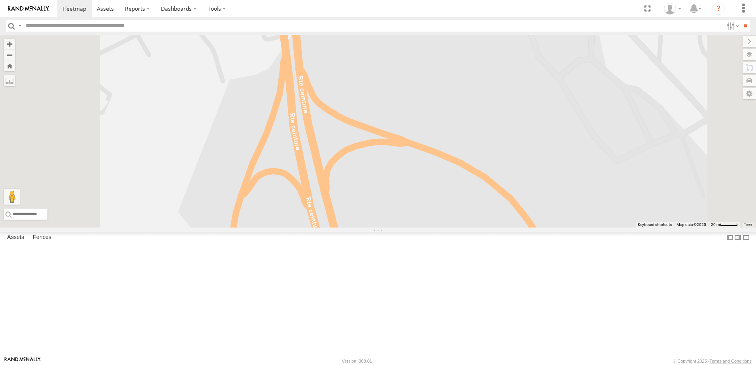
drag, startPoint x: 402, startPoint y: 253, endPoint x: 404, endPoint y: 279, distance: 26.6
click at [404, 228] on div "241 TU 2026 245 TU 9061 245 TU 9060 231 TU 3158 246 TU 8289 245 TU 9064 245 TU …" at bounding box center [378, 131] width 756 height 193
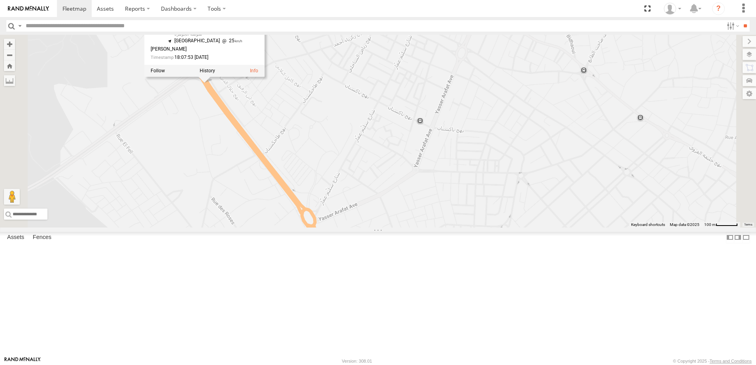
drag, startPoint x: 300, startPoint y: 131, endPoint x: 321, endPoint y: 230, distance: 101.5
click at [321, 228] on div "241 TU 2026 245 TU 9061 245 TU 9060 231 TU 3158 246 TU 8289 245 TU 9064 245 TU …" at bounding box center [378, 131] width 756 height 193
click at [313, 199] on div "241 TU 2026 245 TU 9061 245 TU 9060 231 TU 3158 246 TU 8289 245 TU 9064 245 TU …" at bounding box center [378, 131] width 756 height 193
click at [213, 83] on span at bounding box center [204, 72] width 17 height 21
click at [304, 189] on div "241 TU 2026 245 TU 9061 245 TU 9060 231 TU 3158 246 TU 8289 245 TU 9064 245 TU …" at bounding box center [378, 131] width 756 height 193
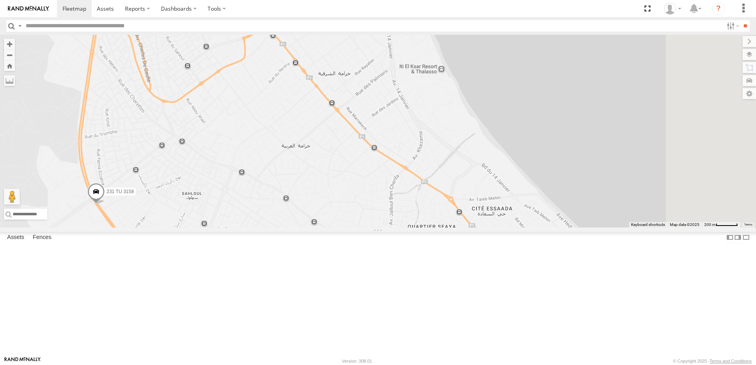
drag, startPoint x: 617, startPoint y: 221, endPoint x: 473, endPoint y: 328, distance: 179.5
click at [473, 228] on div "241 TU 2026 245 TU 9061 245 TU 9060 231 TU 3158 246 TU 8289 245 TU 9064 245 TU …" at bounding box center [378, 131] width 756 height 193
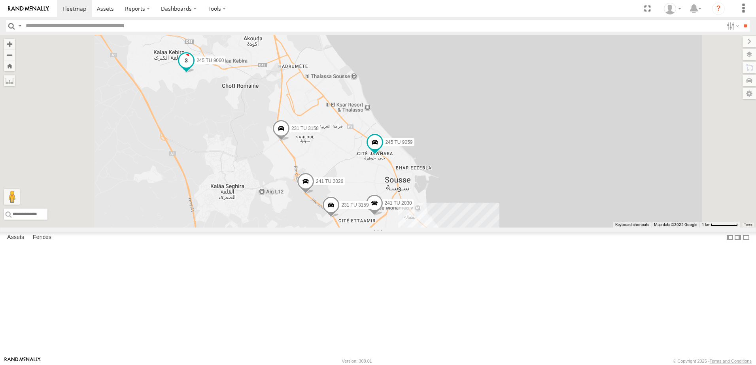
click at [193, 68] on span at bounding box center [186, 60] width 14 height 14
click at [311, 155] on div "241 TU 2026 245 TU 9061 245 TU 9060 231 TU 3158 246 TU 8289 245 TU 9064 245 TU …" at bounding box center [378, 131] width 756 height 193
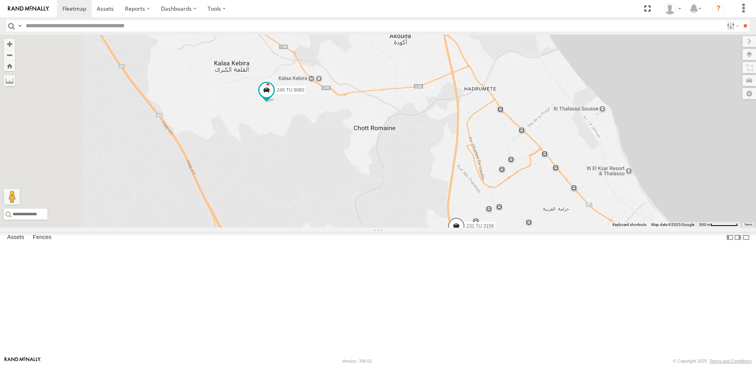
drag, startPoint x: 274, startPoint y: 152, endPoint x: 377, endPoint y: 202, distance: 114.7
click at [377, 202] on div "241 TU 2026 245 TU 9061 245 TU 9060 231 TU 3158 246 TU 8289 245 TU 9064 245 TU …" at bounding box center [378, 131] width 756 height 193
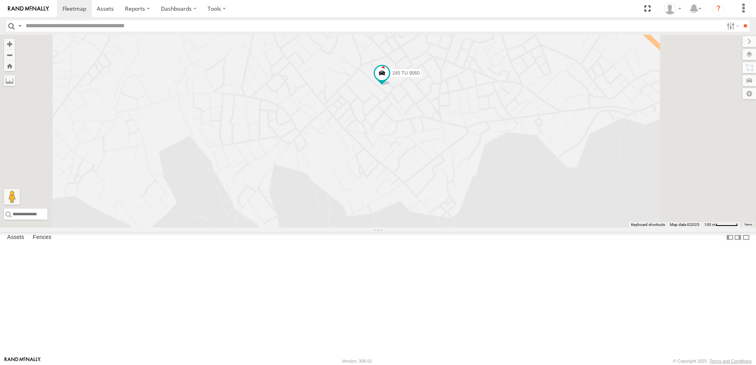
drag, startPoint x: 564, startPoint y: 212, endPoint x: 500, endPoint y: 214, distance: 63.3
click at [502, 216] on div "241 TU 2026 245 TU 9061 245 TU 9060 231 TU 3158 246 TU 8289 245 TU 9064 245 TU …" at bounding box center [378, 131] width 756 height 193
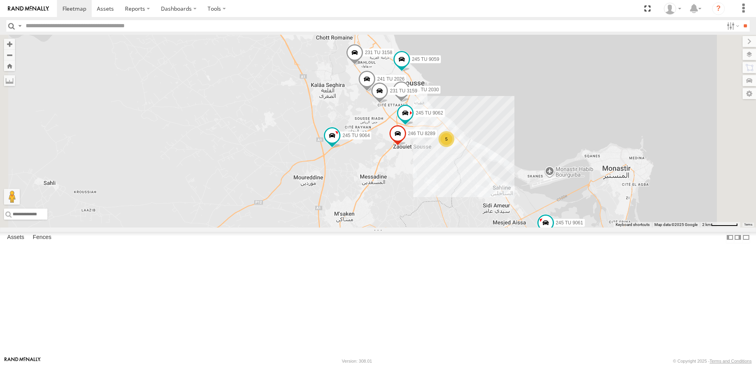
drag, startPoint x: 434, startPoint y: 226, endPoint x: 396, endPoint y: 153, distance: 83.3
click at [399, 158] on div "241 TU 2026 245 TU 9061 245 TU 9060 231 TU 3158 246 TU 8289 245 TU 9064 245 TU …" at bounding box center [378, 131] width 756 height 193
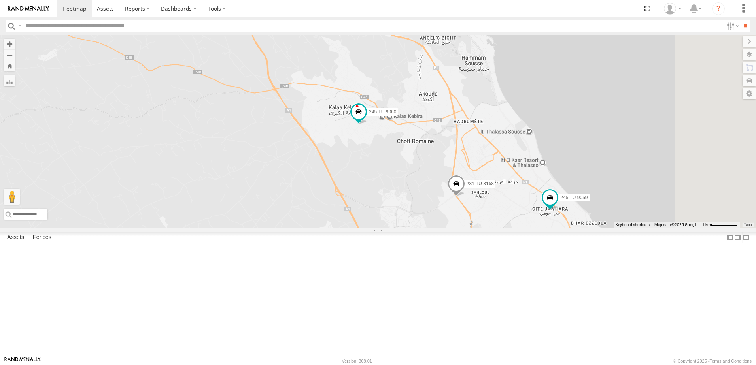
click at [404, 228] on div "245 TU 9061 245 TU 9060 231 TU 3158 246 TU 8289 245 TU 9059 241 TU 2030 245 TU …" at bounding box center [378, 131] width 756 height 193
